Goal: Transaction & Acquisition: Purchase product/service

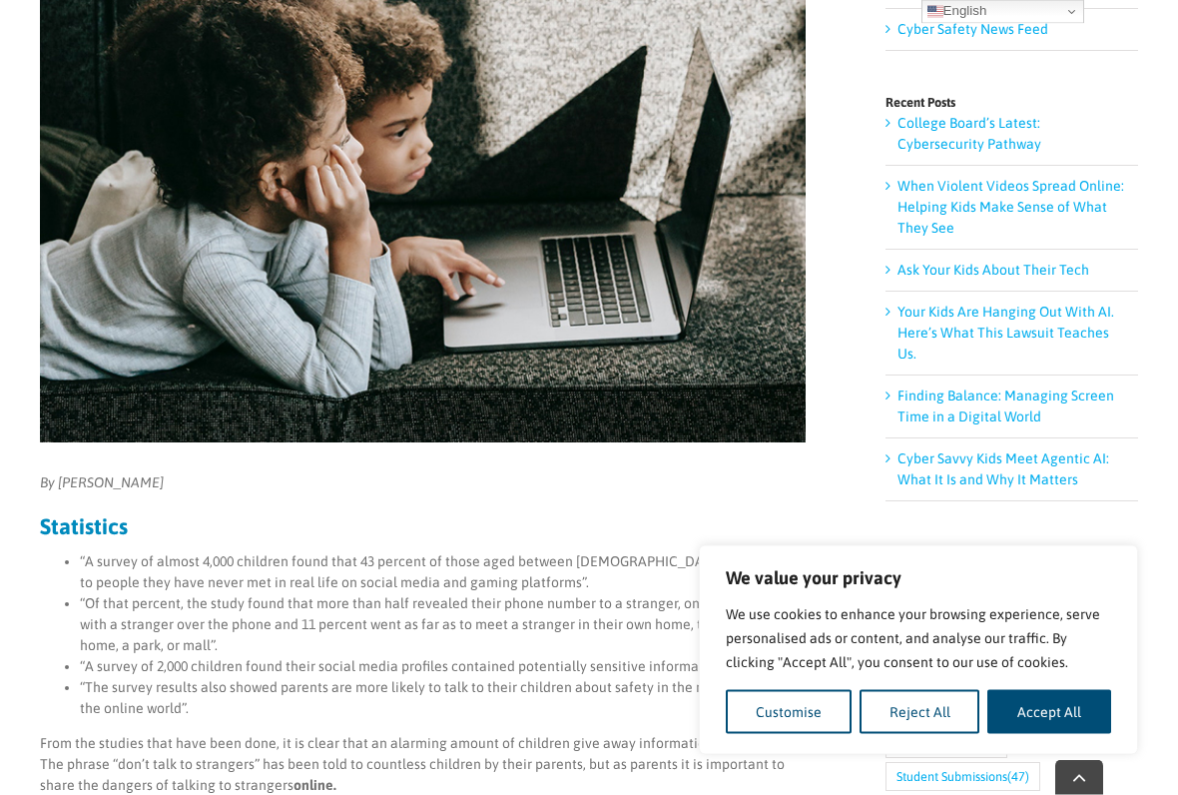
scroll to position [342, 0]
click at [912, 657] on button "Reject All" at bounding box center [920, 712] width 121 height 44
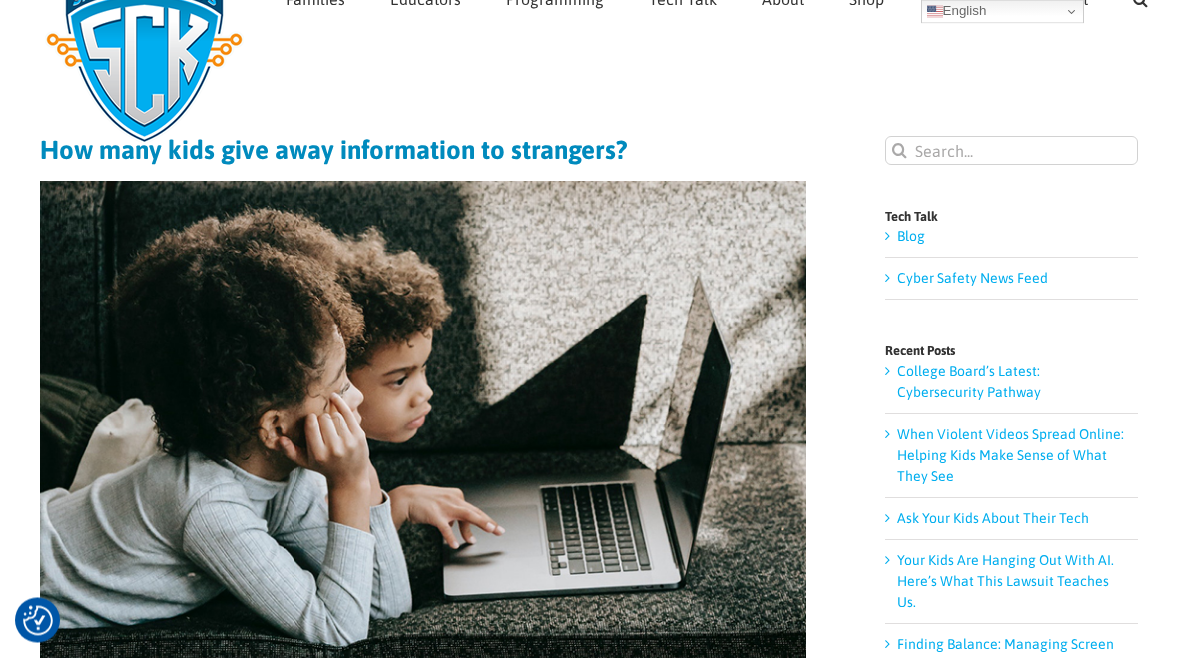
scroll to position [0, 0]
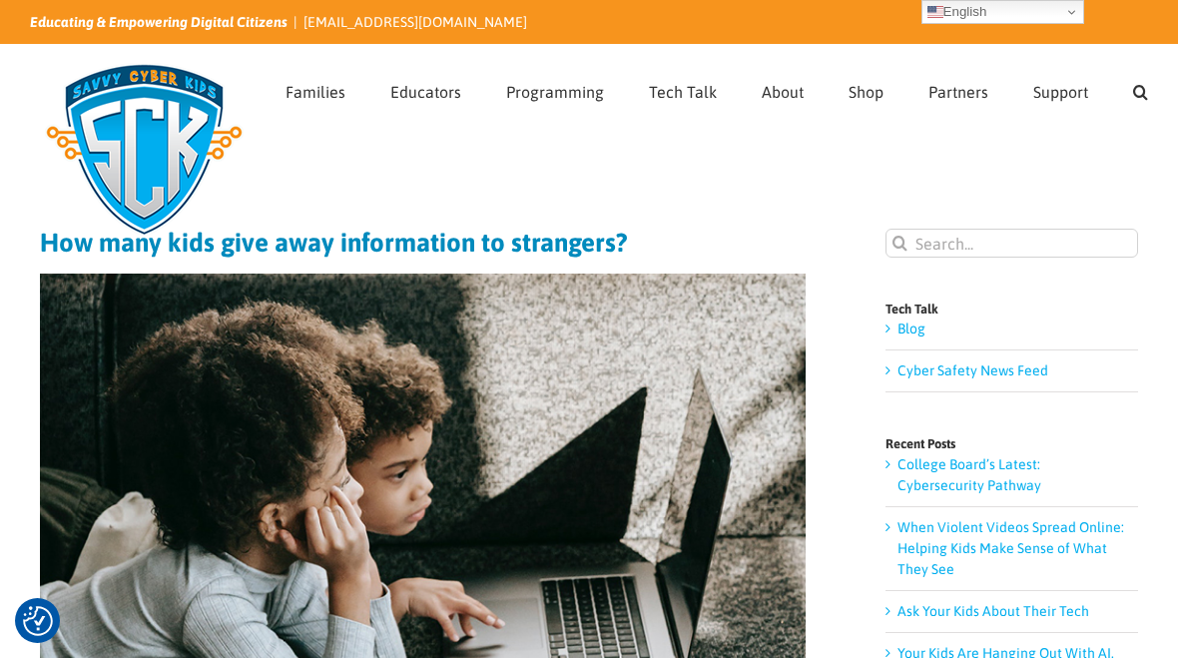
click at [931, 216] on span "Webcam Covers" at bounding box center [914, 219] width 90 height 15
click at [959, 212] on span "Webcam Covers" at bounding box center [914, 219] width 90 height 15
click at [972, 237] on input "Search for:" at bounding box center [1012, 243] width 253 height 29
click at [978, 233] on input "Search for:" at bounding box center [1012, 243] width 253 height 29
click at [967, 240] on input "Search for:" at bounding box center [1012, 243] width 253 height 29
